Goal: Find specific page/section: Find specific page/section

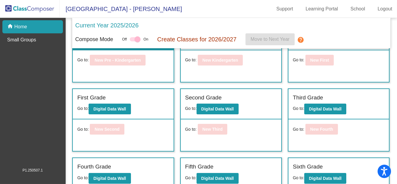
scroll to position [49, 0]
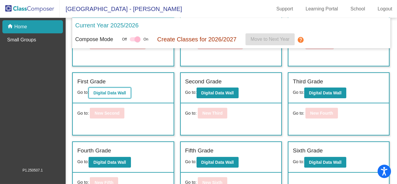
click at [112, 92] on b "Digital Data Wall" at bounding box center [109, 93] width 33 height 5
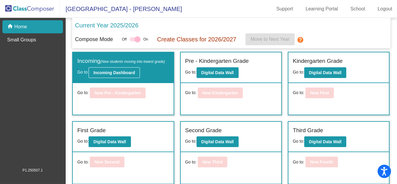
click at [116, 75] on b "Incoming Dashboard" at bounding box center [113, 72] width 41 height 5
